Goal: Obtain resource: Download file/media

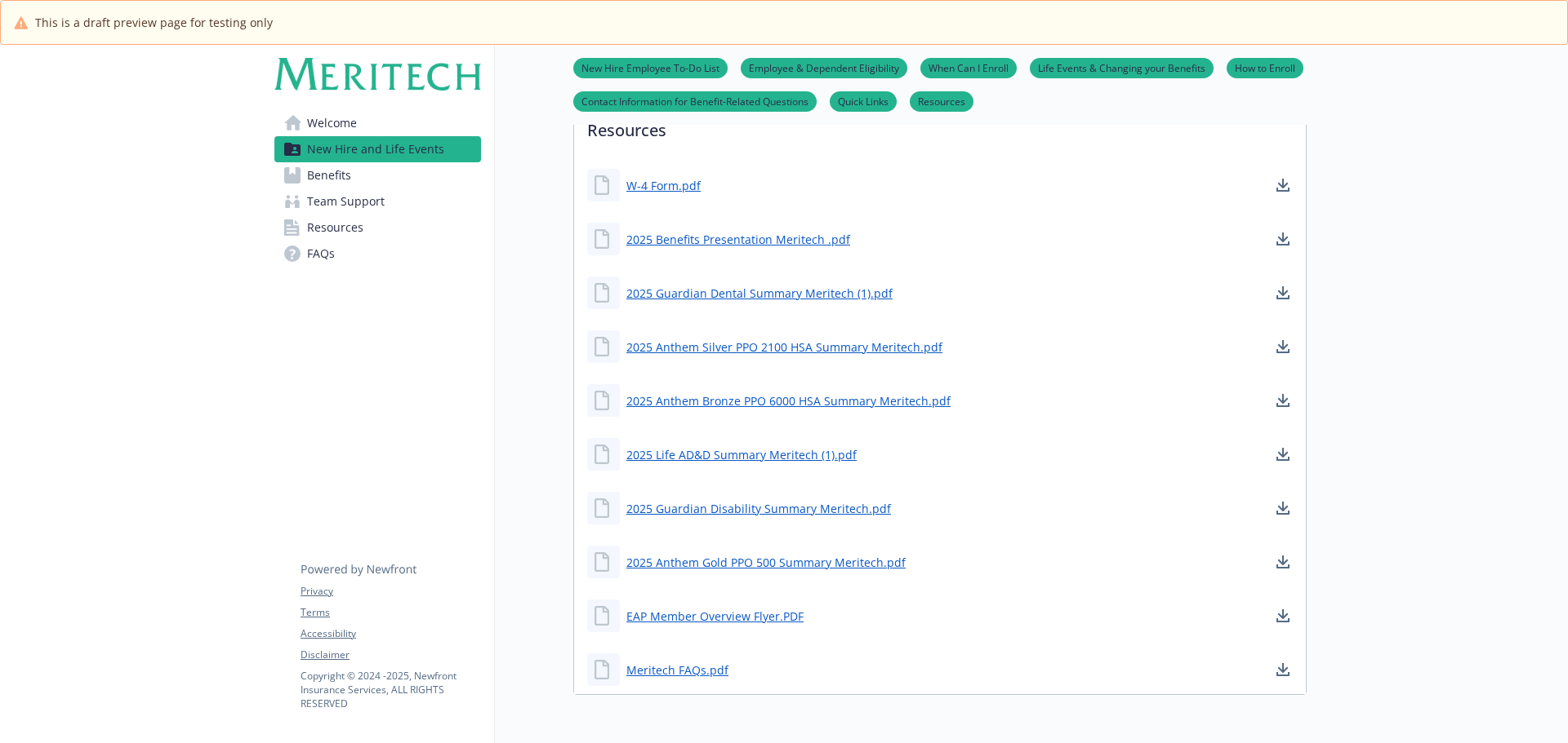
scroll to position [804, 0]
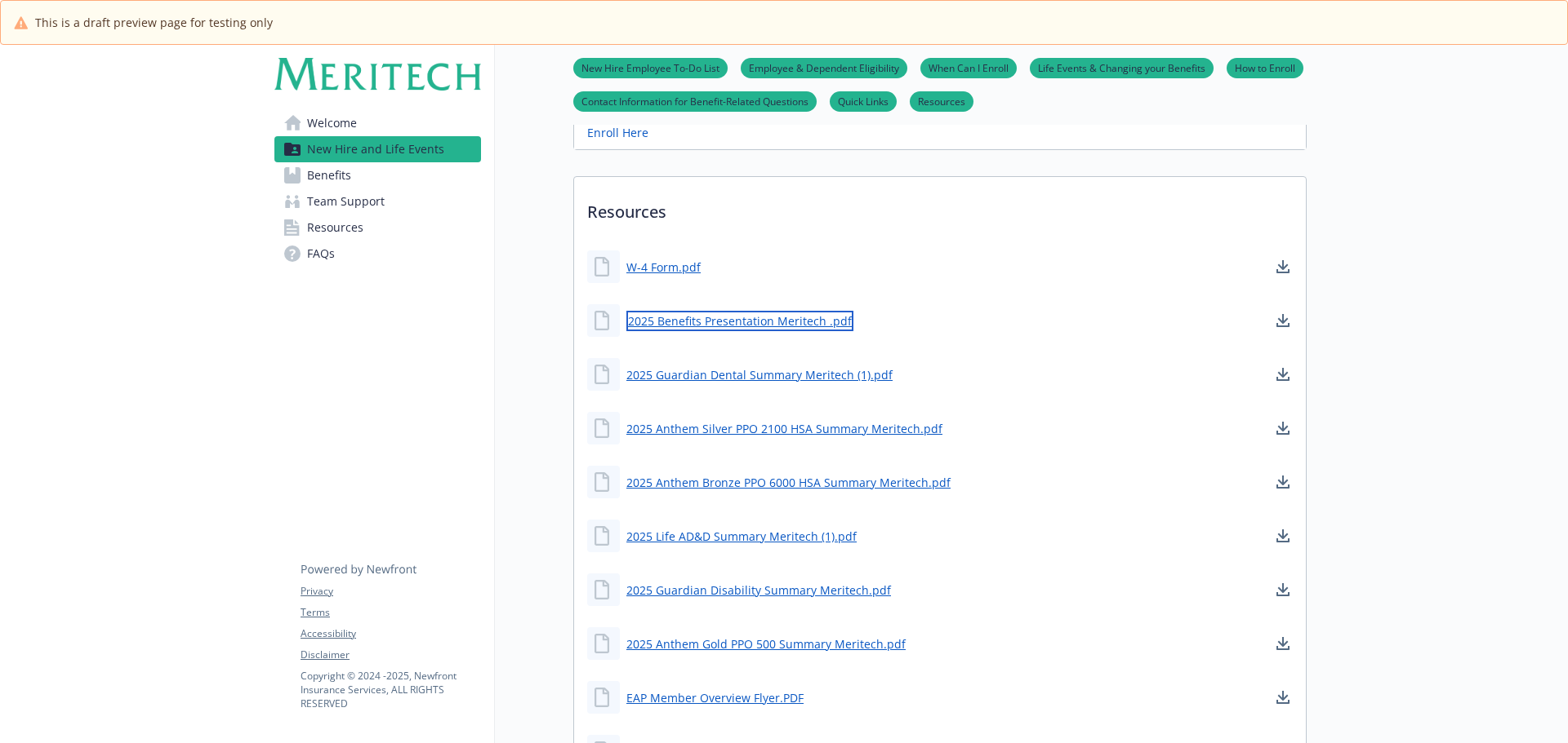
click at [739, 326] on link "2025 Benefits Presentation Meritech .pdf" at bounding box center [740, 321] width 227 height 20
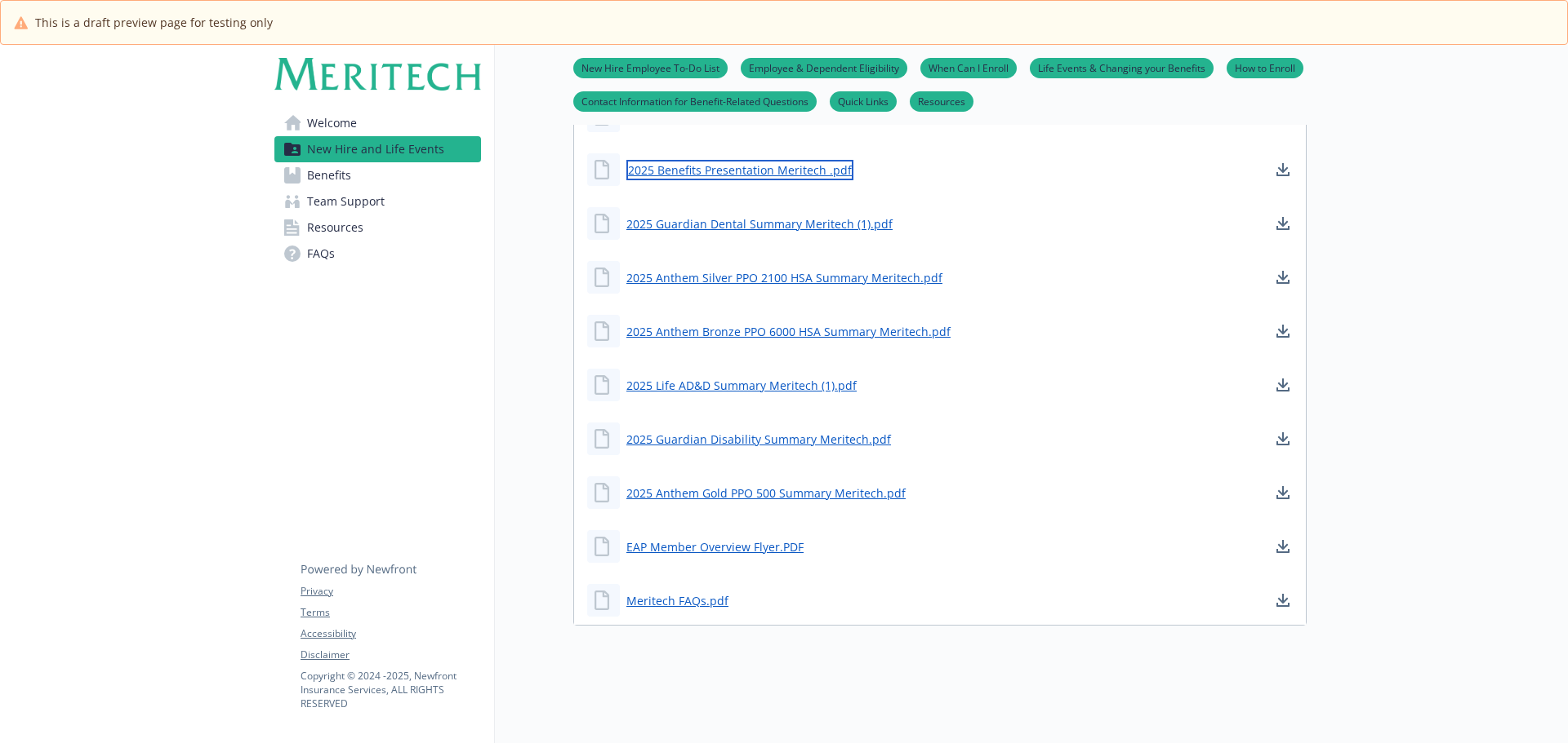
scroll to position [967, 0]
click at [653, 593] on link "Meritech FAQs.pdf" at bounding box center [679, 601] width 105 height 20
